Goal: Task Accomplishment & Management: Use online tool/utility

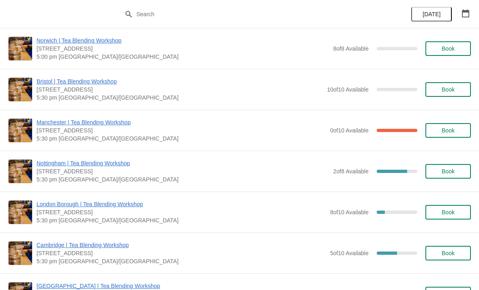
scroll to position [129, 0]
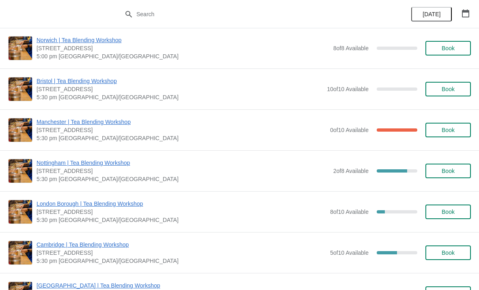
click at [123, 118] on span "Manchester | Tea Blending Workshop" at bounding box center [180, 122] width 289 height 8
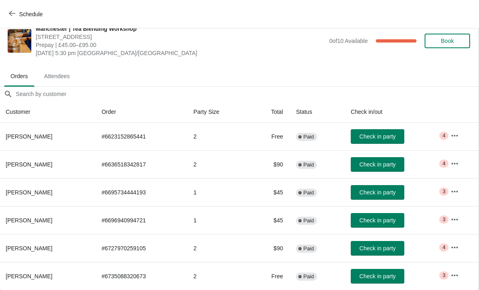
scroll to position [12, 0]
click at [459, 134] on icon "button" at bounding box center [455, 136] width 8 height 8
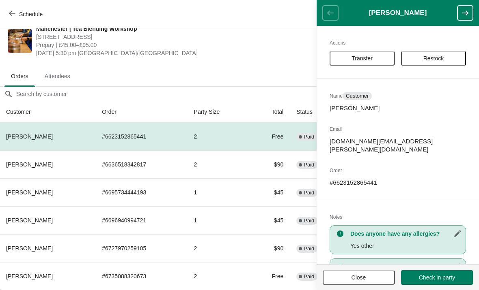
scroll to position [0, 0]
click at [435, 277] on span "Check in party" at bounding box center [437, 278] width 36 height 6
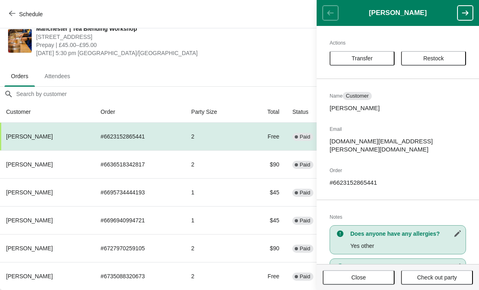
click at [258, 60] on div "Manchester | Tea Blending Workshop [STREET_ADDRESS] | £45.00–£95.00 [DATE] 5:30…" at bounding box center [239, 41] width 479 height 49
click at [212, 212] on td "1" at bounding box center [216, 220] width 62 height 28
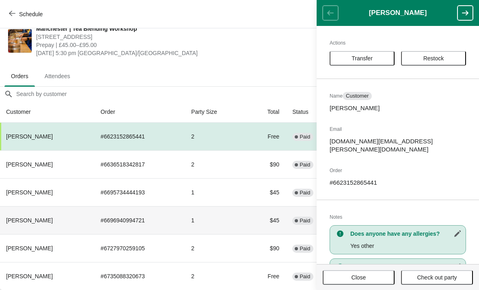
click at [233, 212] on td "1" at bounding box center [216, 220] width 62 height 28
click at [124, 228] on td "# 6696940994721" at bounding box center [139, 220] width 90 height 28
click at [50, 222] on th "[PERSON_NAME]" at bounding box center [47, 220] width 94 height 28
click at [296, 218] on td "Complete Paid" at bounding box center [312, 220] width 54 height 28
click at [376, 273] on button "Close" at bounding box center [358, 277] width 72 height 15
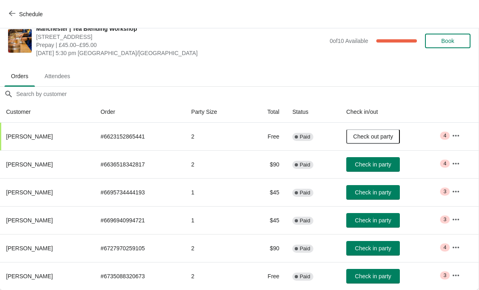
click at [378, 223] on span "Check in party" at bounding box center [372, 220] width 36 height 6
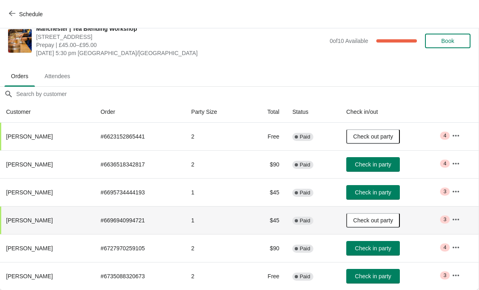
click at [380, 191] on span "Check in party" at bounding box center [372, 192] width 36 height 6
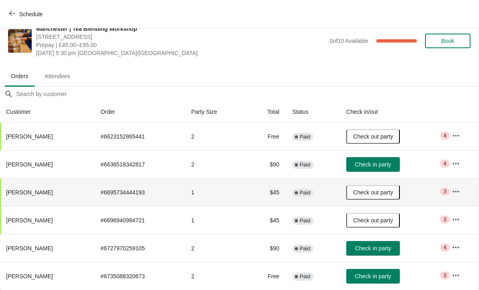
click at [459, 240] on button "button" at bounding box center [455, 247] width 15 height 15
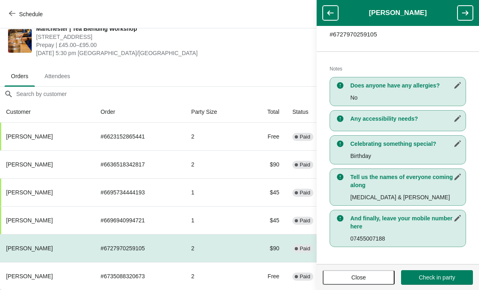
scroll to position [140, 0]
click at [442, 283] on button "Check in party" at bounding box center [437, 277] width 72 height 15
click at [236, 161] on td "2" at bounding box center [216, 164] width 62 height 28
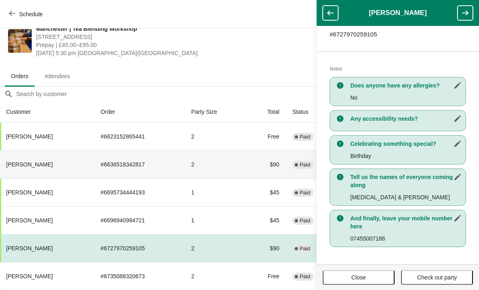
click at [258, 157] on td "$90" at bounding box center [265, 164] width 39 height 28
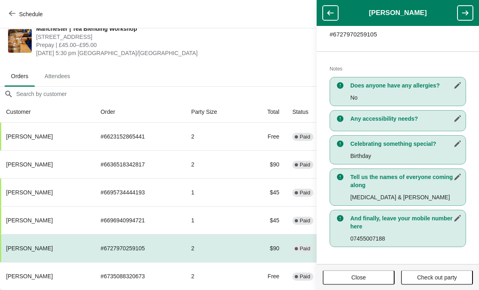
click at [283, 59] on div "Manchester | Tea Blending Workshop [STREET_ADDRESS] | £45.00–£95.00 [DATE] 5:30…" at bounding box center [239, 41] width 479 height 49
click at [370, 279] on span "Close" at bounding box center [358, 278] width 57 height 6
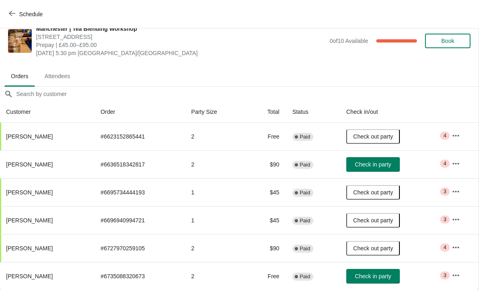
click at [395, 159] on button "Check in party" at bounding box center [373, 164] width 54 height 15
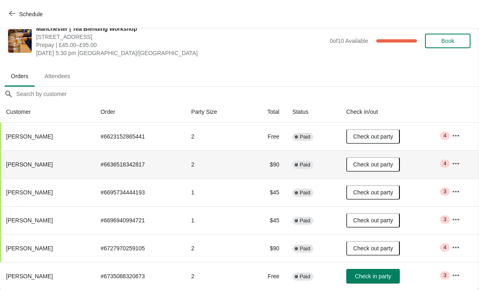
click at [456, 163] on icon "button" at bounding box center [455, 164] width 6 height 2
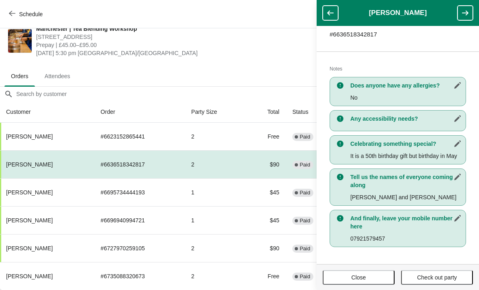
scroll to position [148, 0]
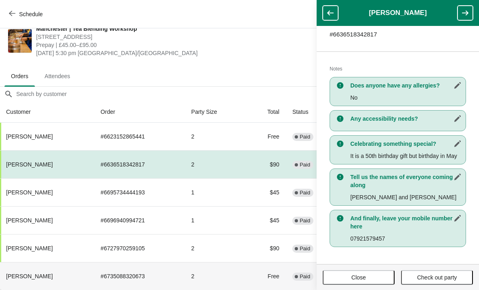
click at [270, 280] on td "Free" at bounding box center [265, 276] width 39 height 28
click at [273, 279] on td "Free" at bounding box center [265, 276] width 39 height 28
click at [366, 276] on span "Close" at bounding box center [358, 278] width 57 height 6
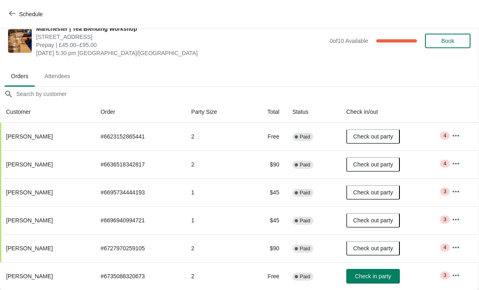
click at [379, 270] on button "Check in party" at bounding box center [373, 276] width 54 height 15
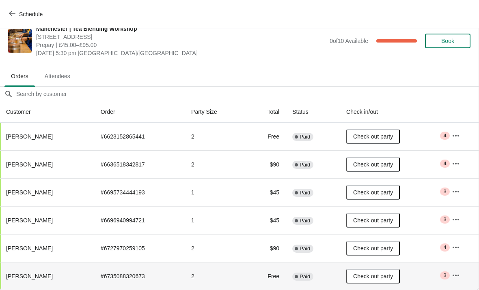
click at [463, 270] on button "button" at bounding box center [455, 275] width 15 height 15
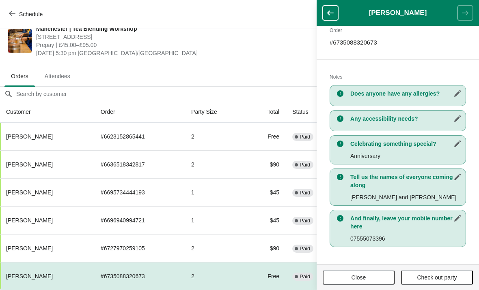
scroll to position [132, 0]
